Goal: Information Seeking & Learning: Learn about a topic

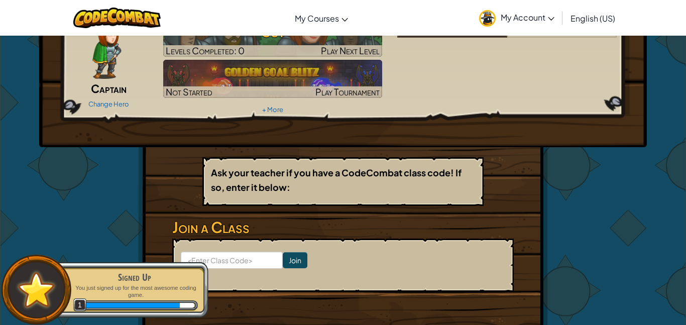
scroll to position [59, 0]
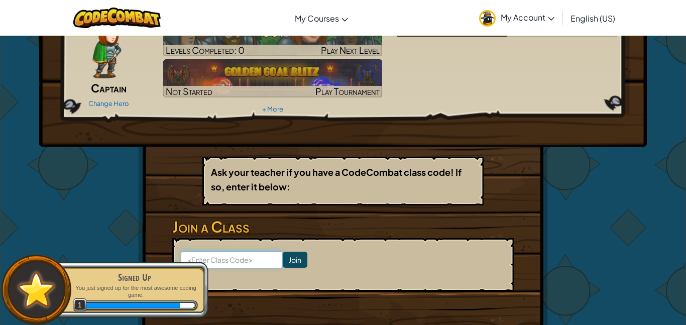
click at [253, 261] on input at bounding box center [232, 259] width 102 height 17
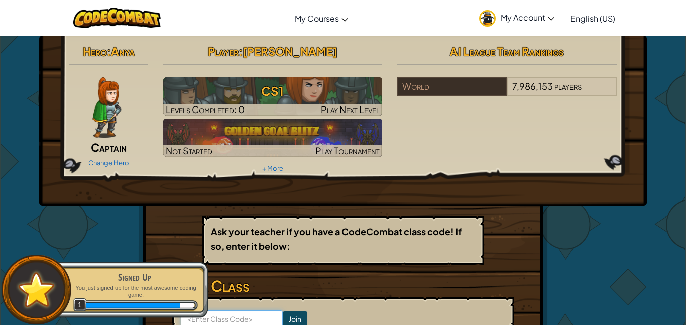
scroll to position [1, 0]
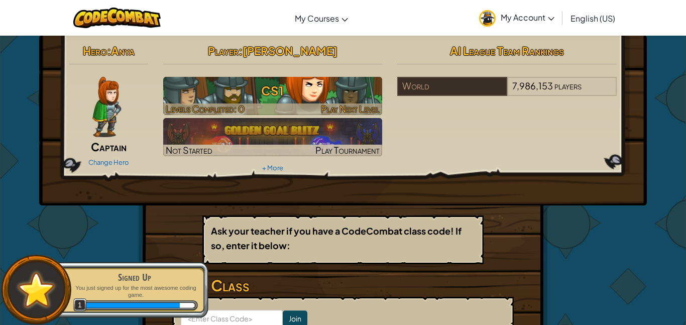
click at [310, 87] on h3 "CS1" at bounding box center [272, 90] width 219 height 23
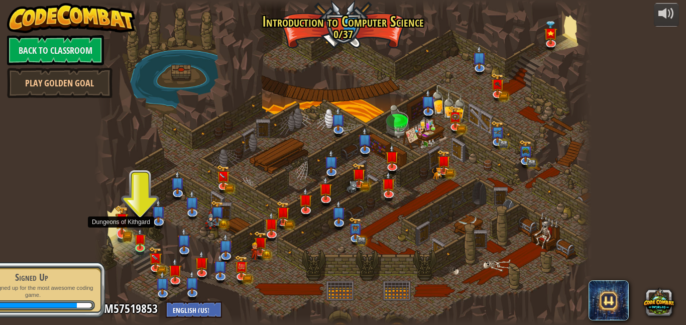
click at [125, 222] on img at bounding box center [122, 220] width 14 height 30
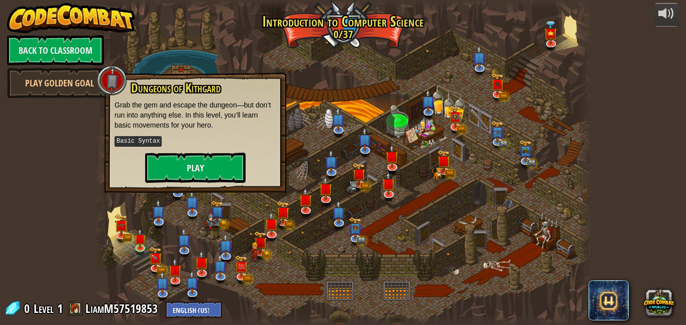
click at [144, 226] on div at bounding box center [342, 162] width 497 height 325
